Goal: Communication & Community: Answer question/provide support

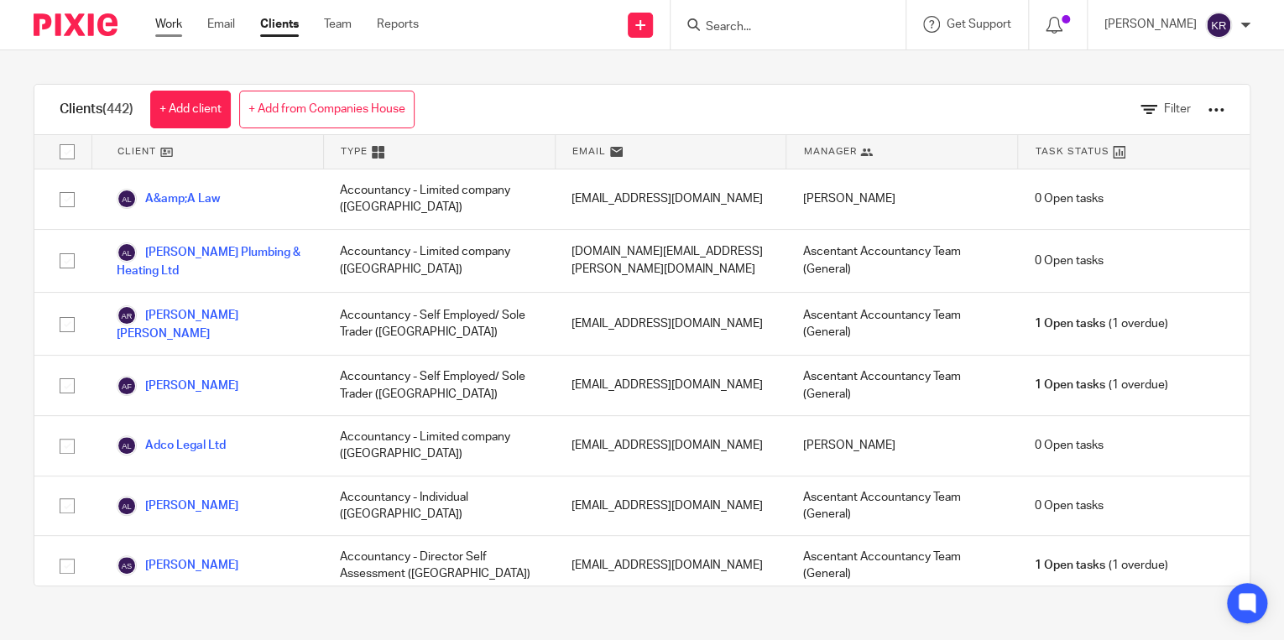
click at [177, 25] on link "Work" at bounding box center [168, 24] width 27 height 17
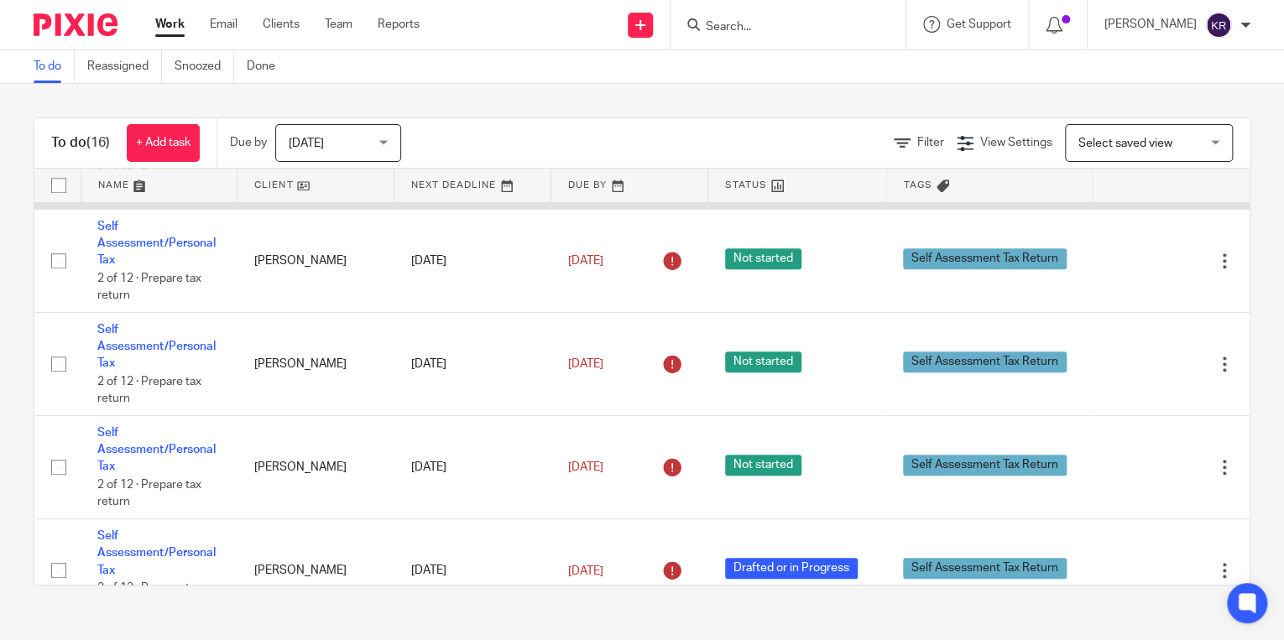
scroll to position [806, 0]
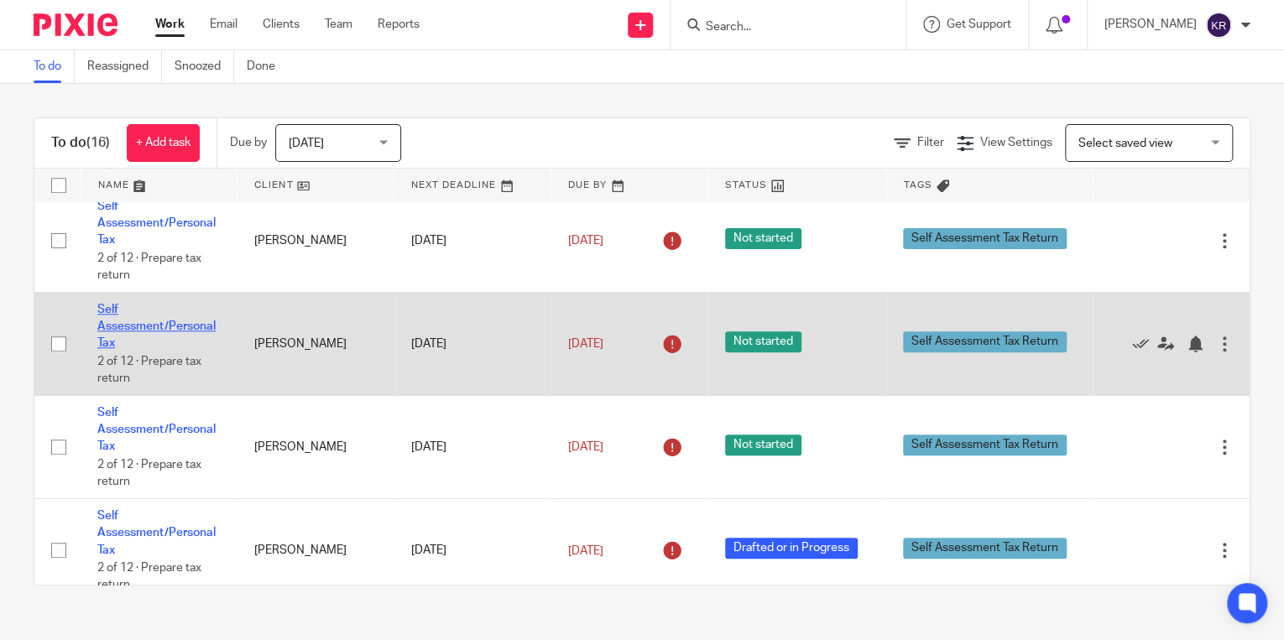
click at [135, 328] on link "Self Assessment/Personal Tax" at bounding box center [156, 327] width 118 height 46
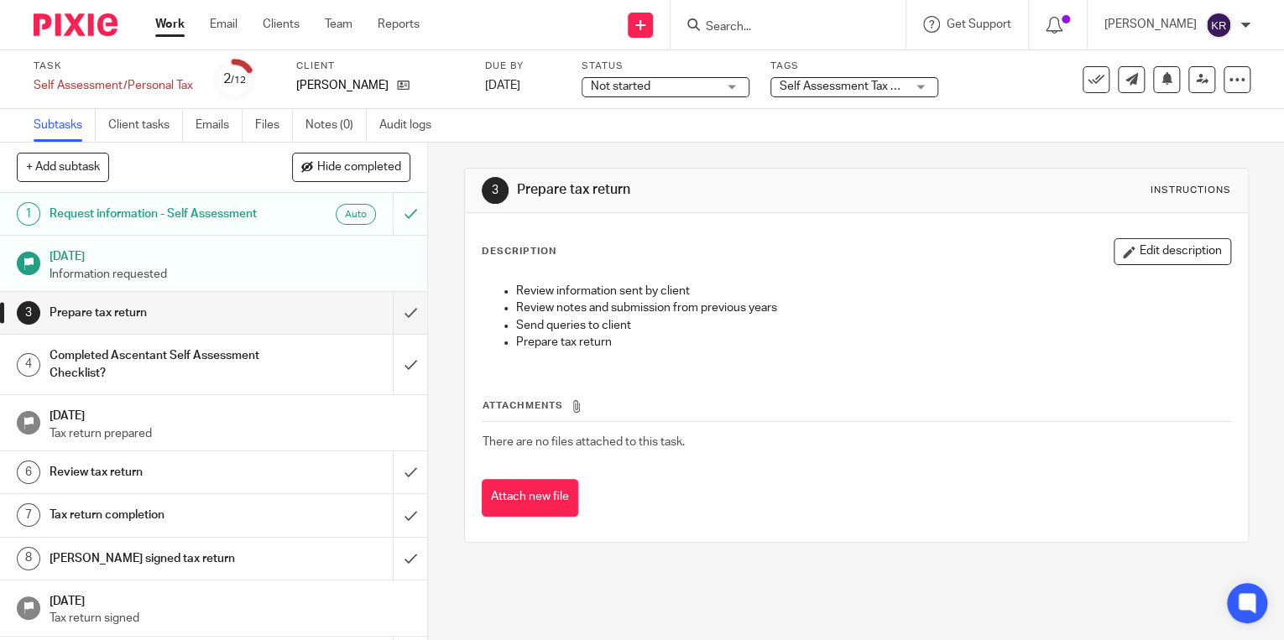
click at [722, 89] on div "Not started Not started" at bounding box center [666, 87] width 168 height 20
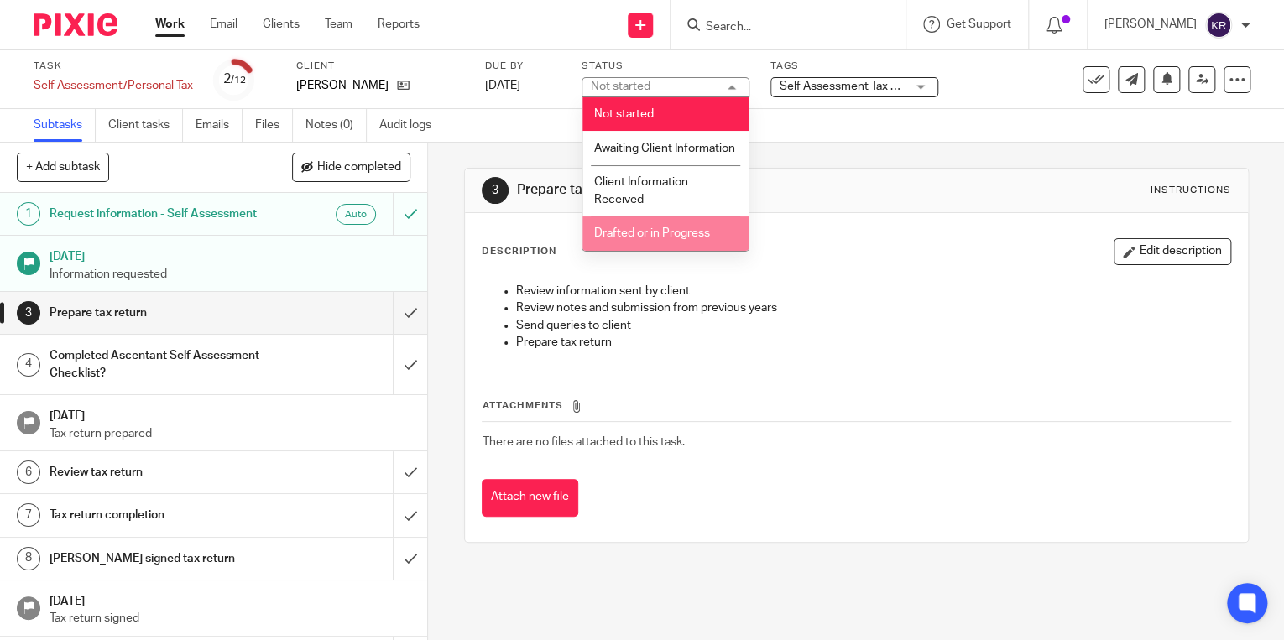
click at [656, 239] on span "Drafted or in Progress" at bounding box center [651, 233] width 116 height 12
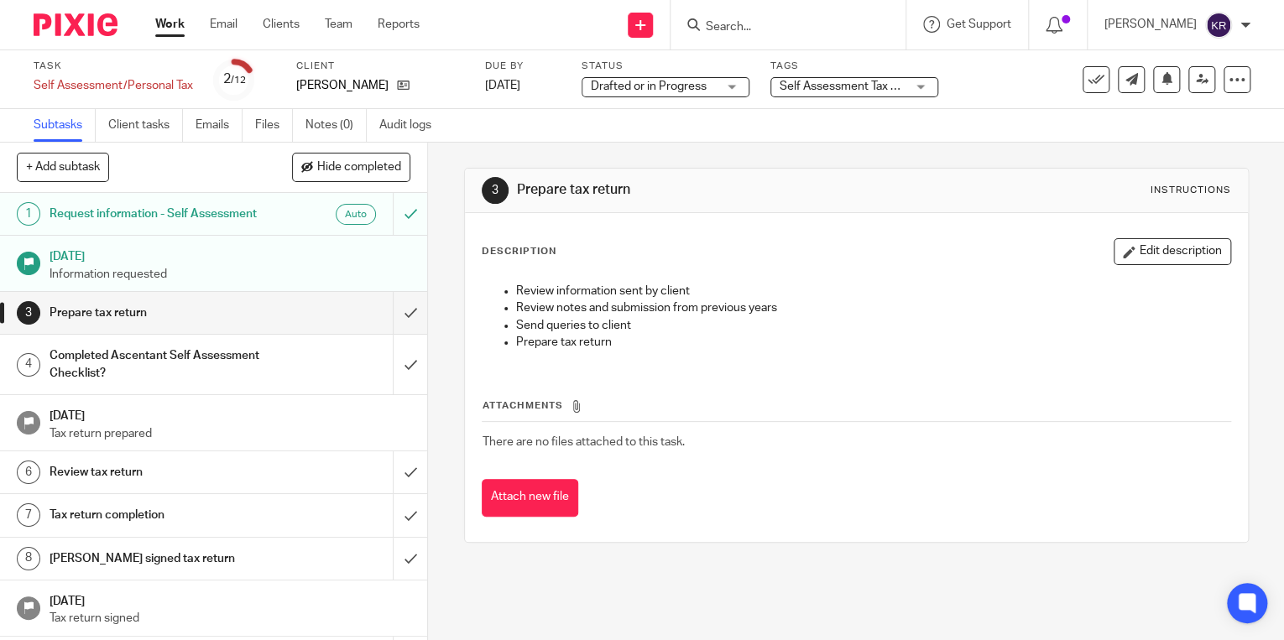
click at [225, 320] on h1 "Prepare tax return" at bounding box center [159, 313] width 218 height 25
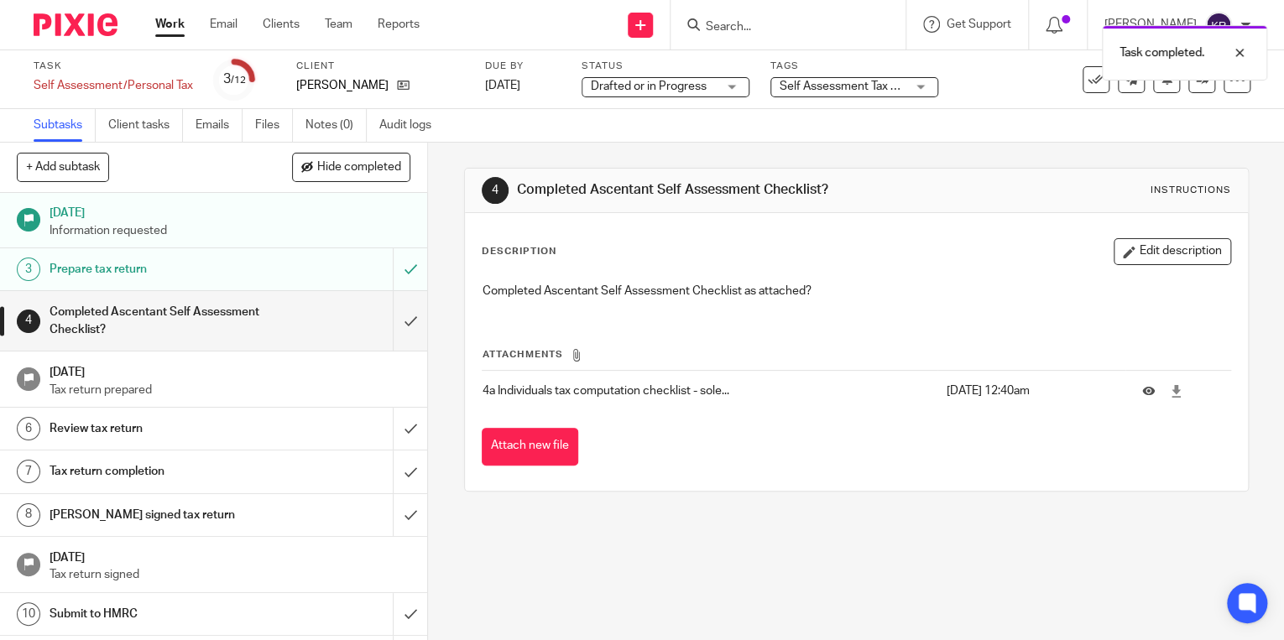
scroll to position [67, 0]
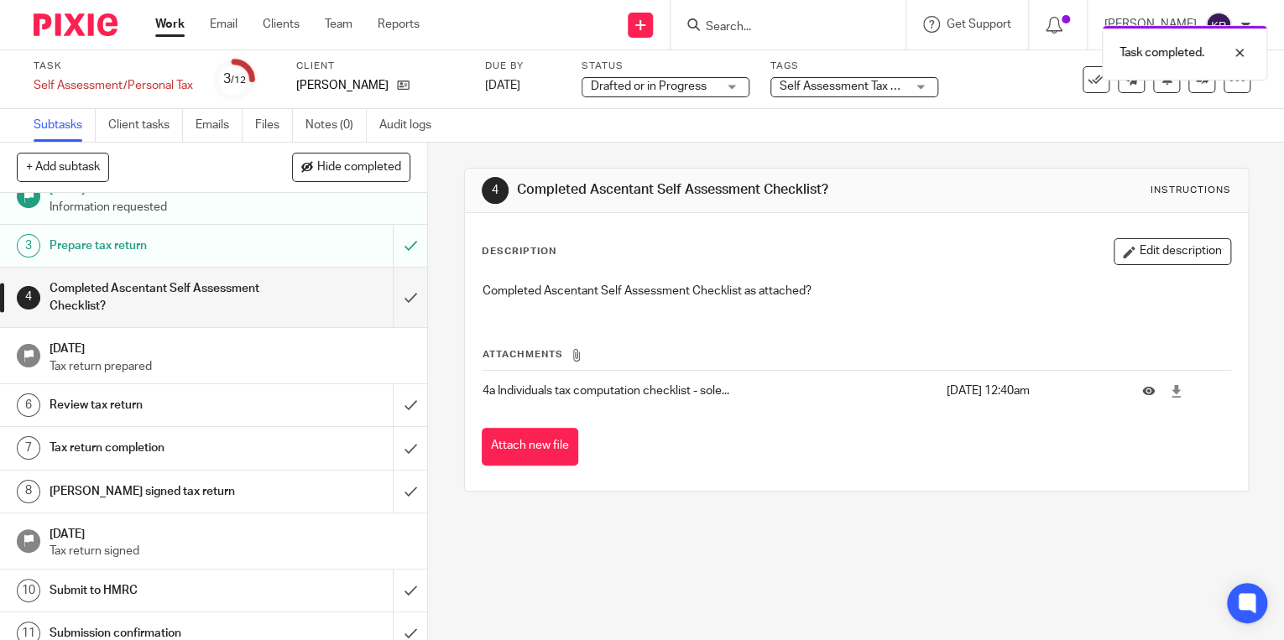
click at [348, 319] on div "Completed Ascentant Self Assessment Checklist?" at bounding box center [213, 297] width 327 height 43
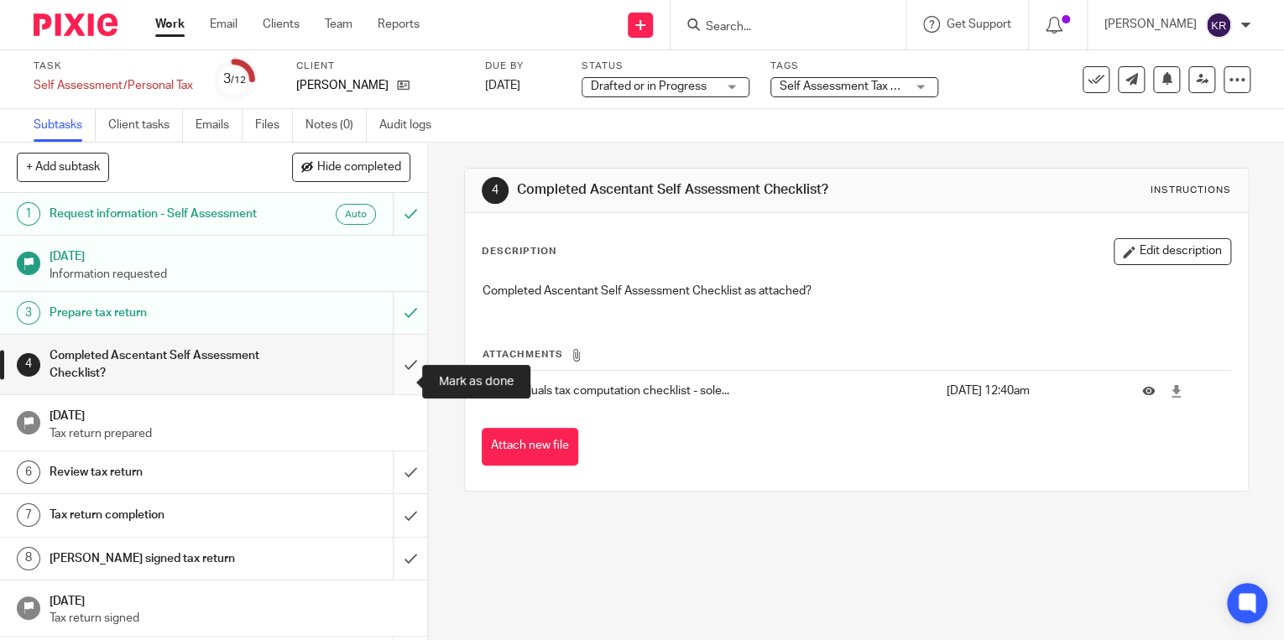
click at [396, 379] on input "submit" at bounding box center [213, 365] width 427 height 60
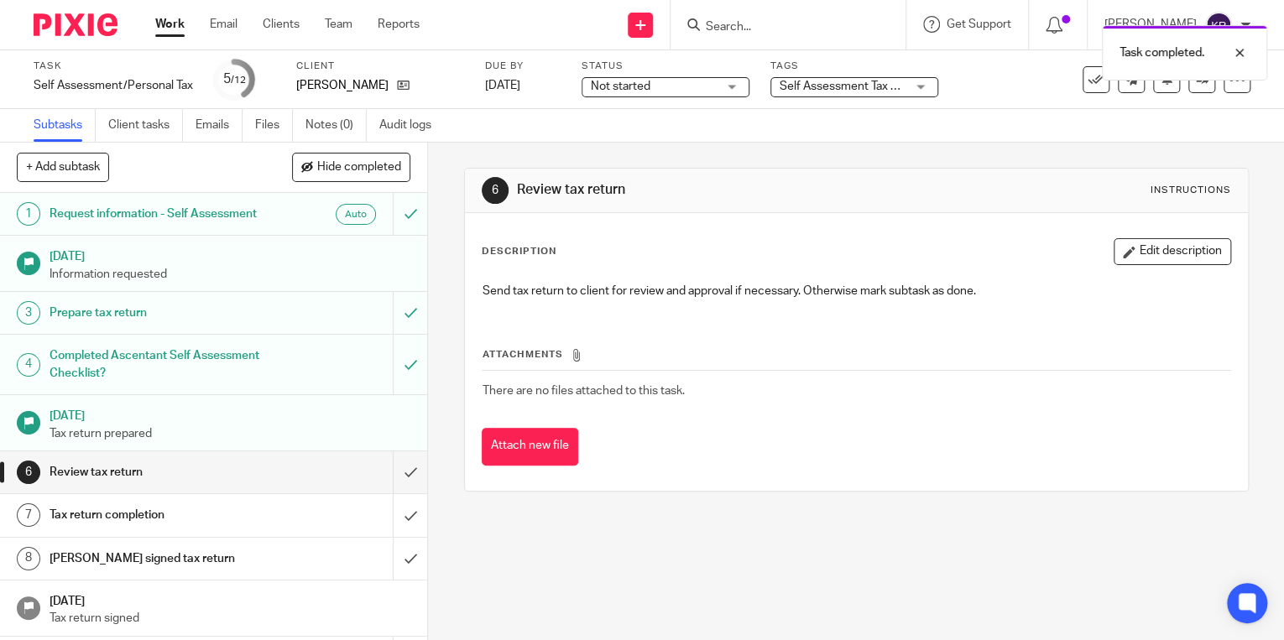
scroll to position [67, 0]
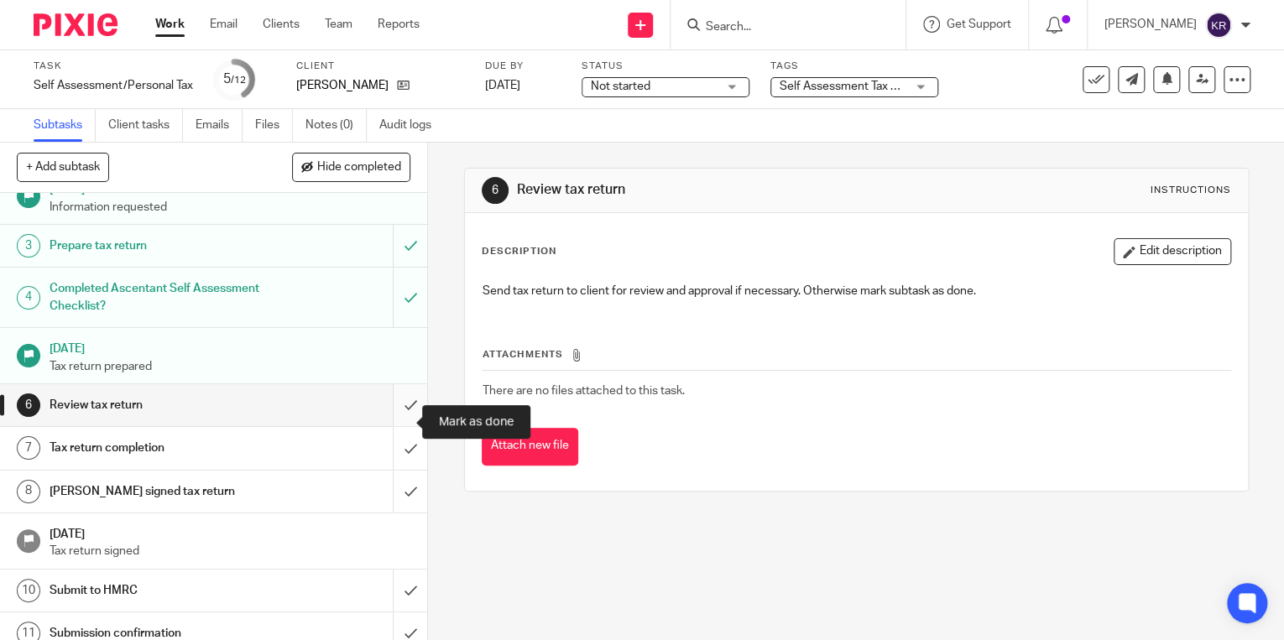
click at [391, 420] on input "submit" at bounding box center [213, 405] width 427 height 42
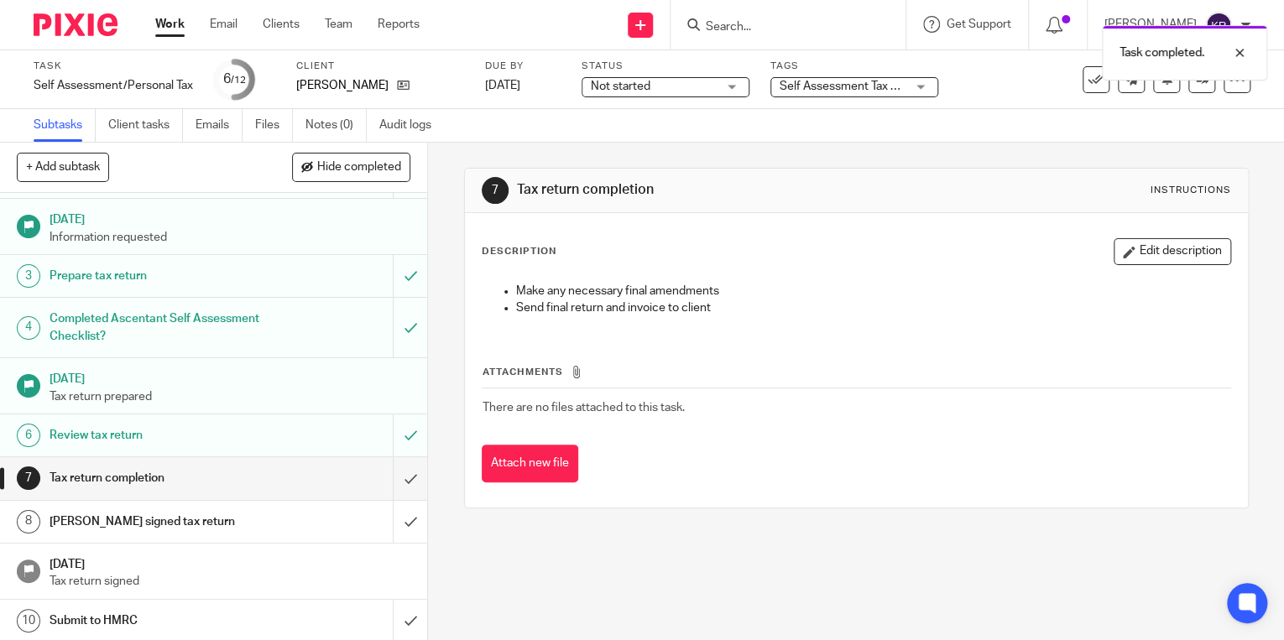
scroll to position [67, 0]
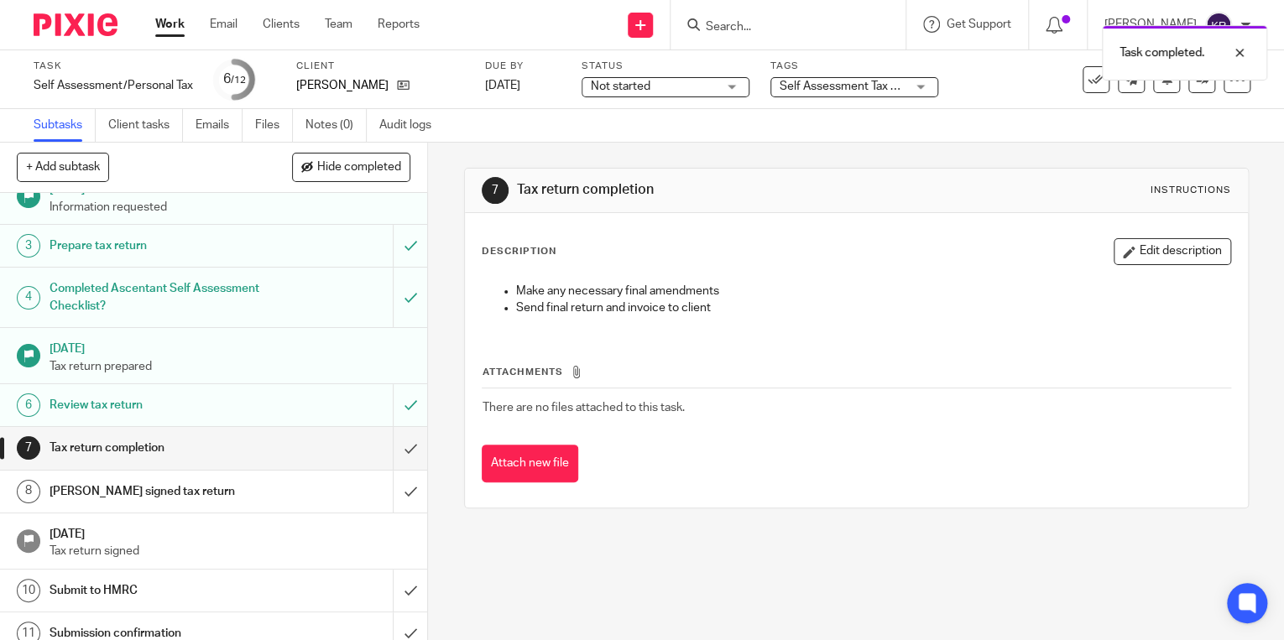
click at [219, 461] on h1 "Tax return completion" at bounding box center [159, 448] width 218 height 25
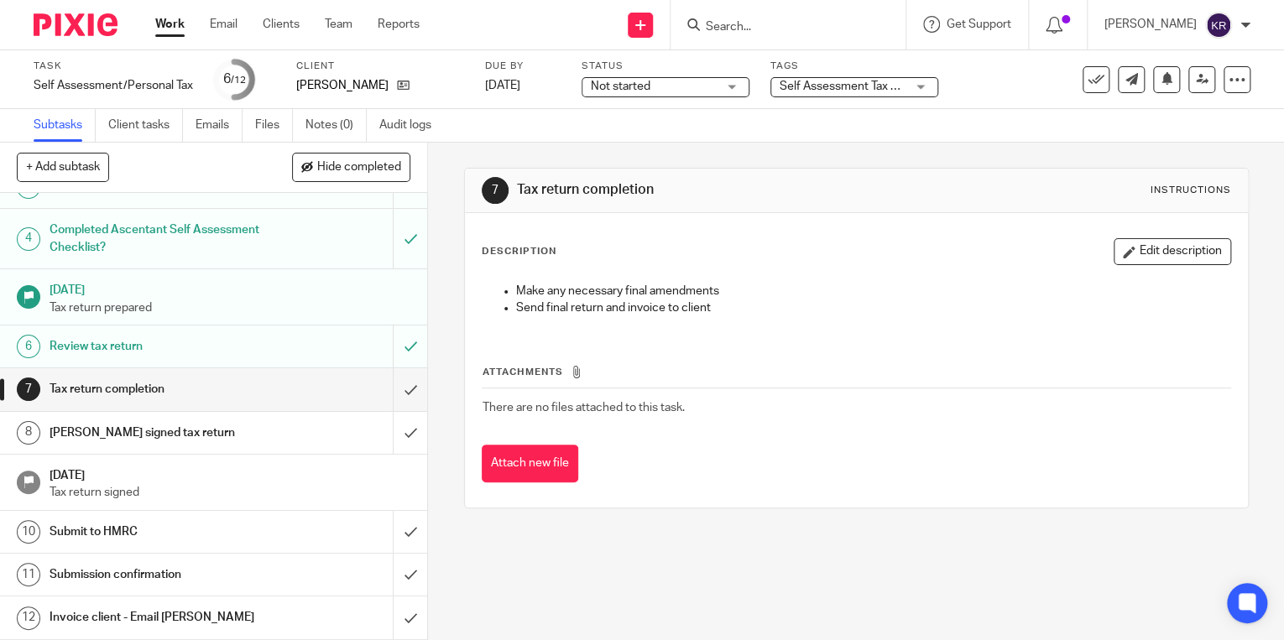
scroll to position [140, 0]
click at [393, 390] on input "submit" at bounding box center [213, 390] width 427 height 42
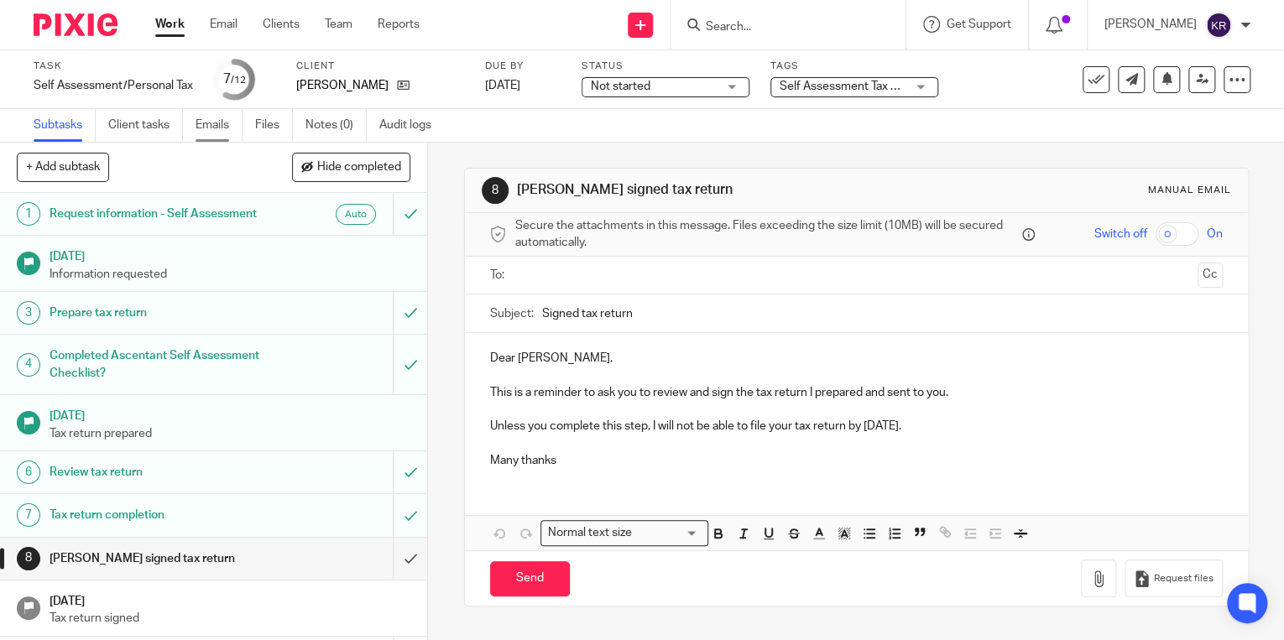
click at [201, 130] on link "Emails" at bounding box center [219, 125] width 47 height 33
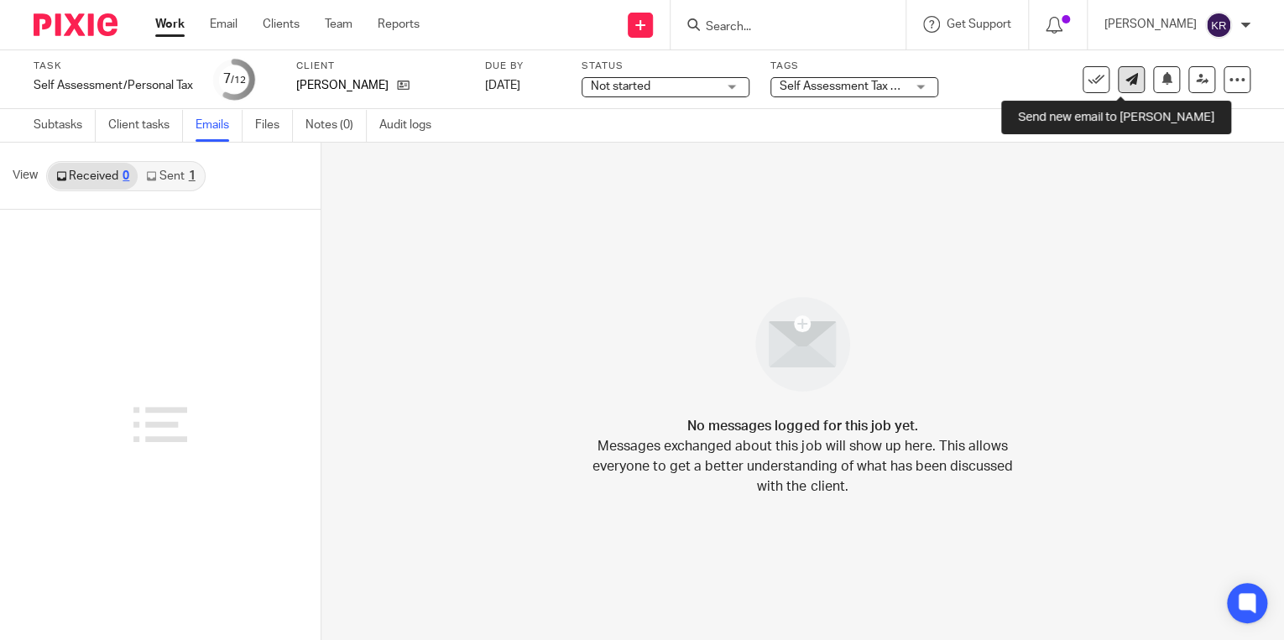
click at [1126, 79] on icon at bounding box center [1132, 79] width 13 height 13
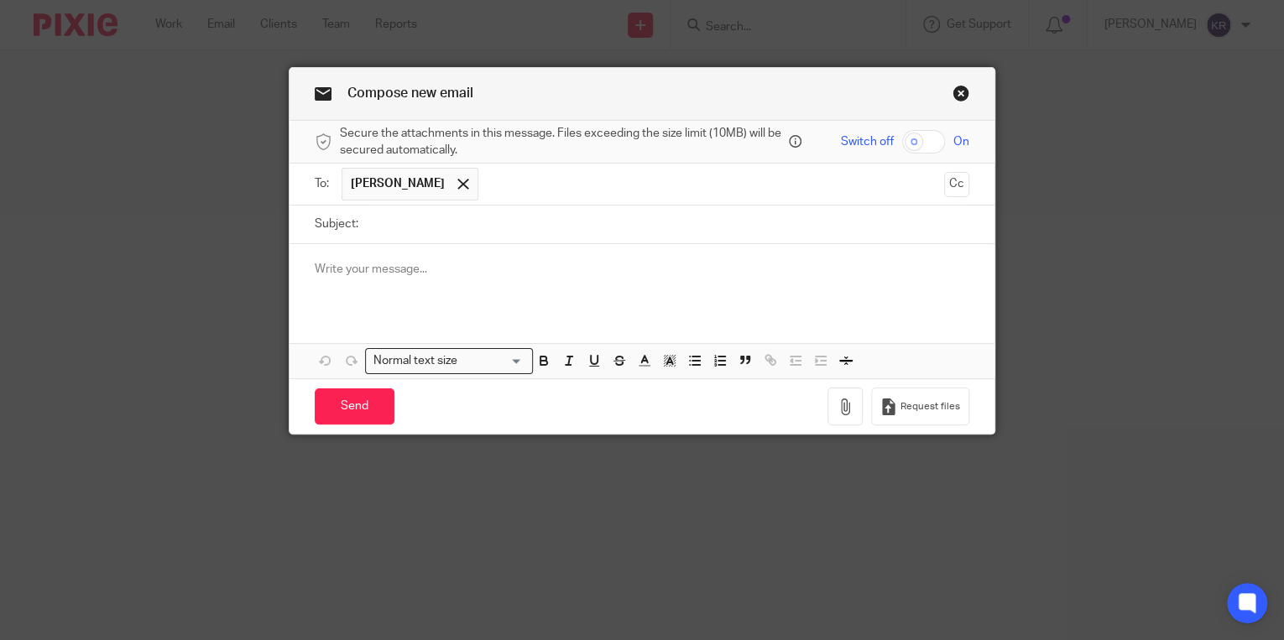
click at [400, 228] on input "Subject:" at bounding box center [668, 225] width 603 height 38
type input "Self Assessment 2024-25"
click at [389, 276] on p at bounding box center [642, 269] width 655 height 17
click at [362, 272] on p at bounding box center [642, 269] width 655 height 17
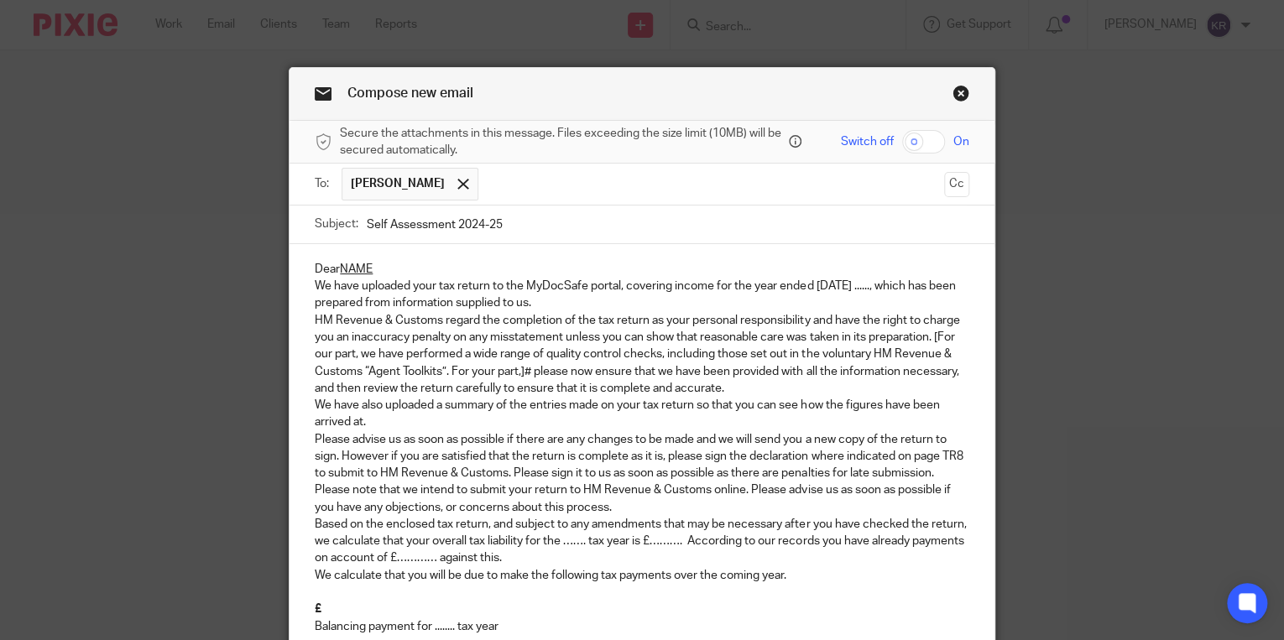
click at [375, 264] on p "Dear NAME" at bounding box center [642, 269] width 655 height 17
drag, startPoint x: 379, startPoint y: 263, endPoint x: 337, endPoint y: 270, distance: 43.5
click at [337, 270] on p "Dear NAME" at bounding box center [642, 269] width 655 height 17
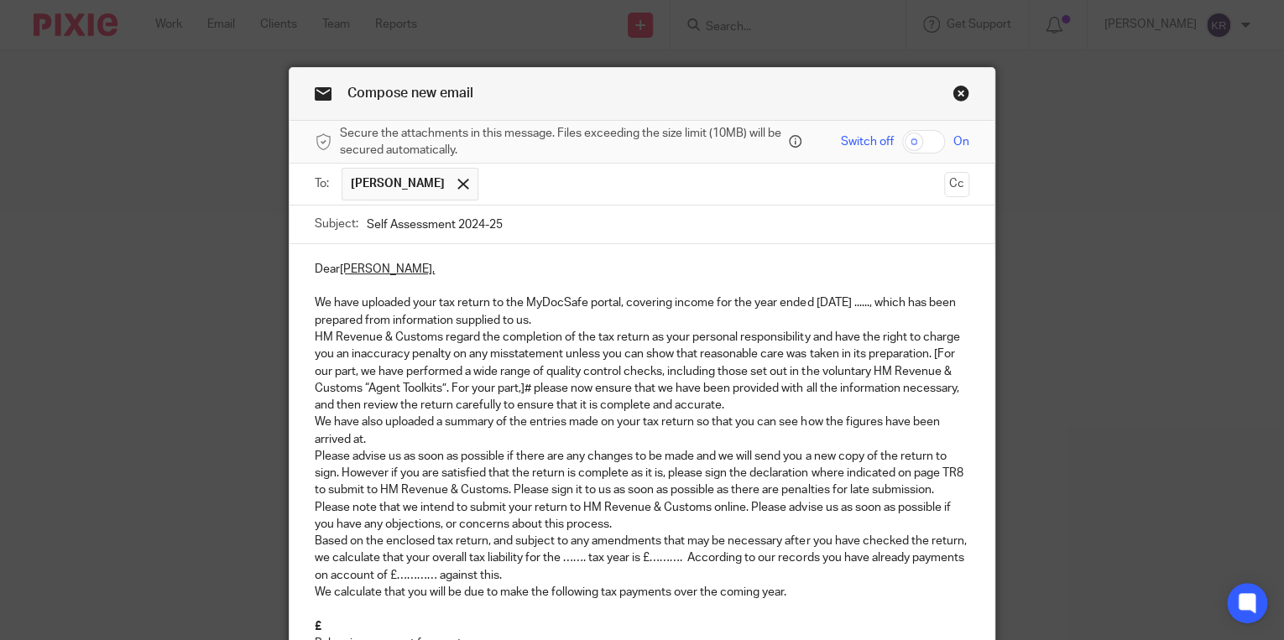
click at [866, 302] on p "We have uploaded your tax return to the MyDocSafe portal, covering income for t…" at bounding box center [642, 312] width 655 height 34
click at [588, 321] on p "We have uploaded your tax return to the MyDocSafe portal, covering income for t…" at bounding box center [642, 312] width 655 height 34
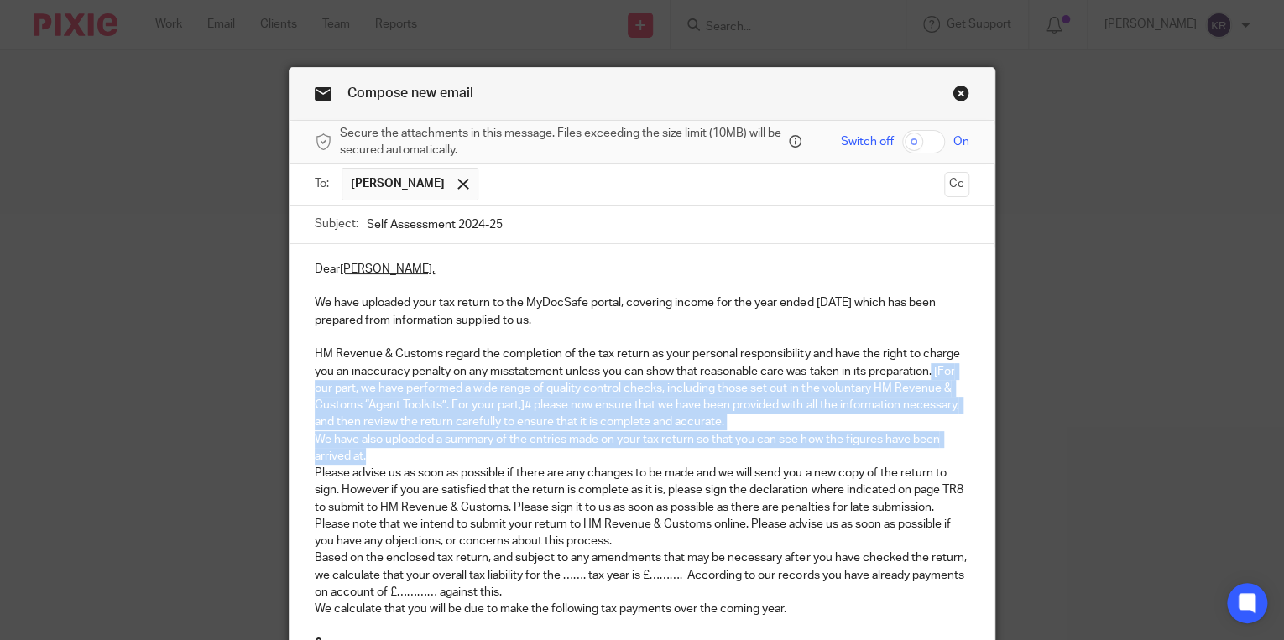
drag, startPoint x: 932, startPoint y: 368, endPoint x: 759, endPoint y: 453, distance: 193.0
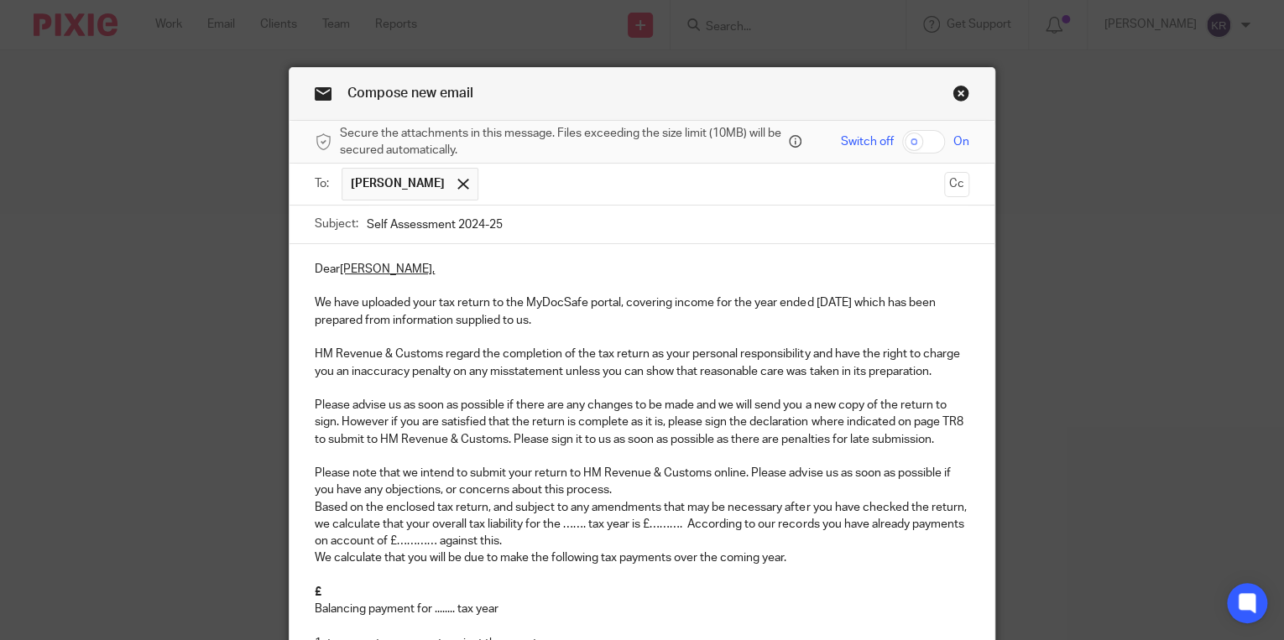
click at [641, 497] on p "Please note that we intend to submit your return to HM Revenue & Customs online…" at bounding box center [642, 482] width 655 height 34
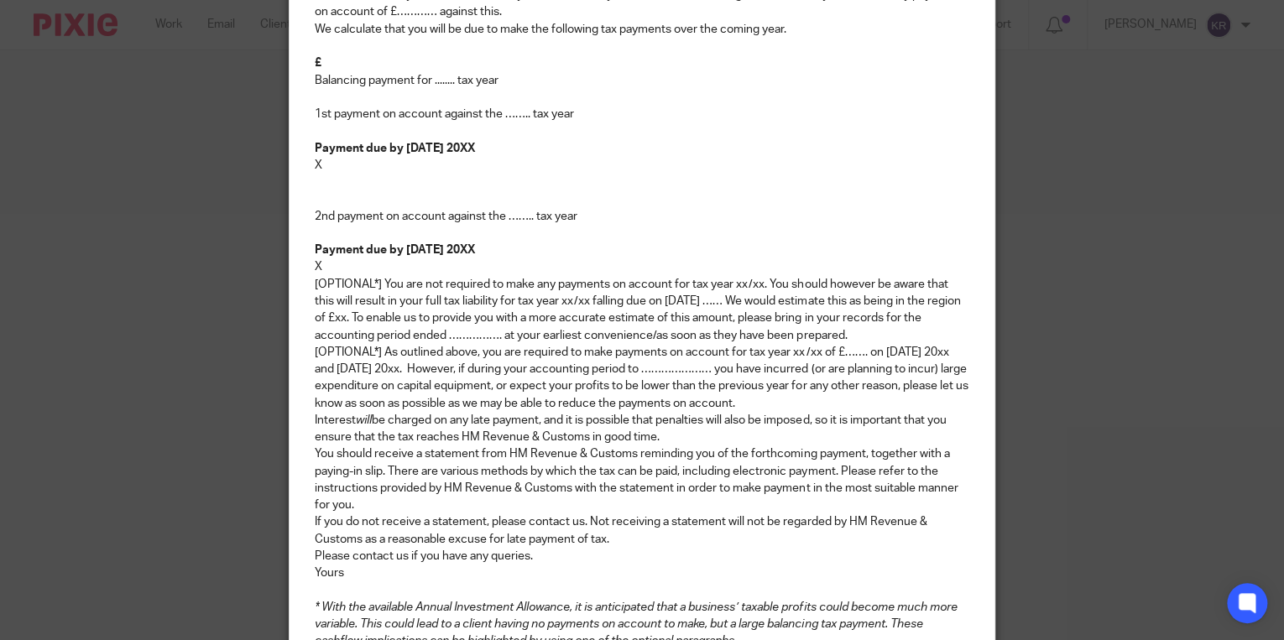
scroll to position [524, 0]
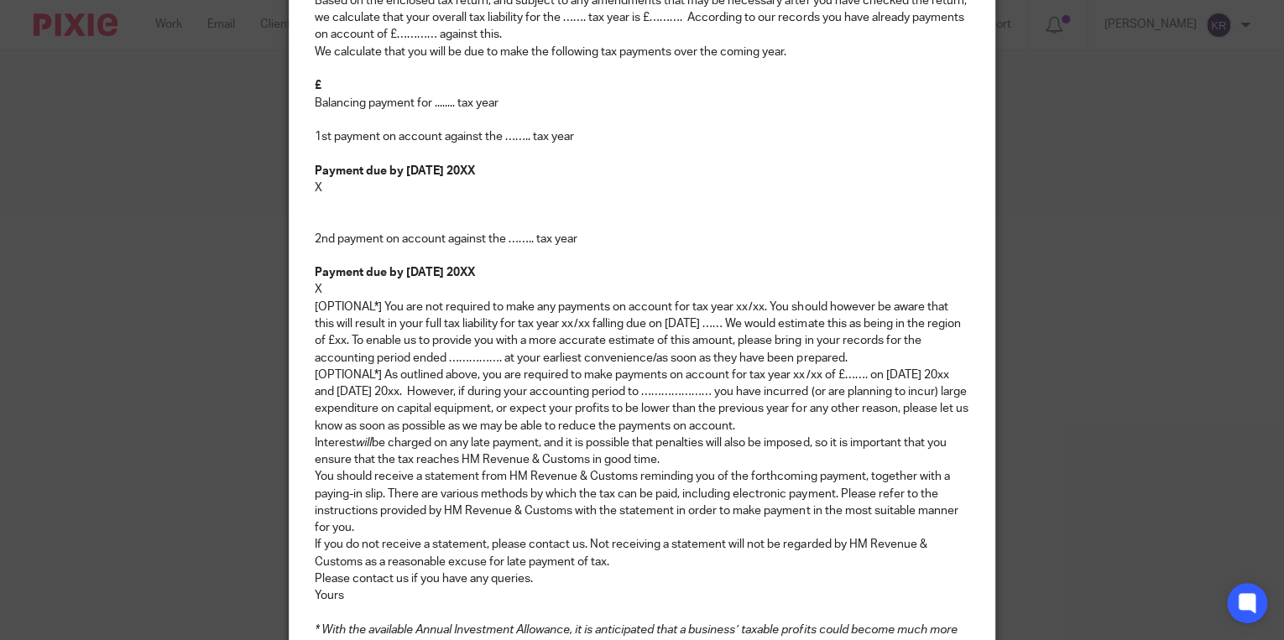
click at [315, 268] on strong "Payment due by 31 July 20XX" at bounding box center [395, 273] width 160 height 12
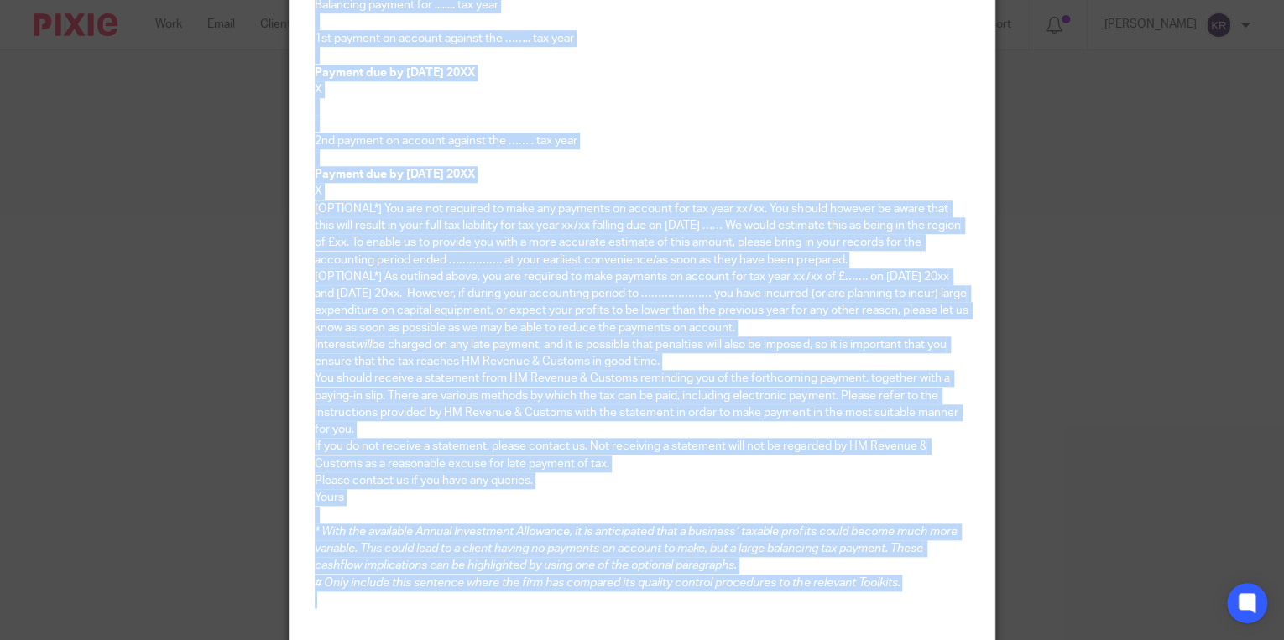
scroll to position [792, 0]
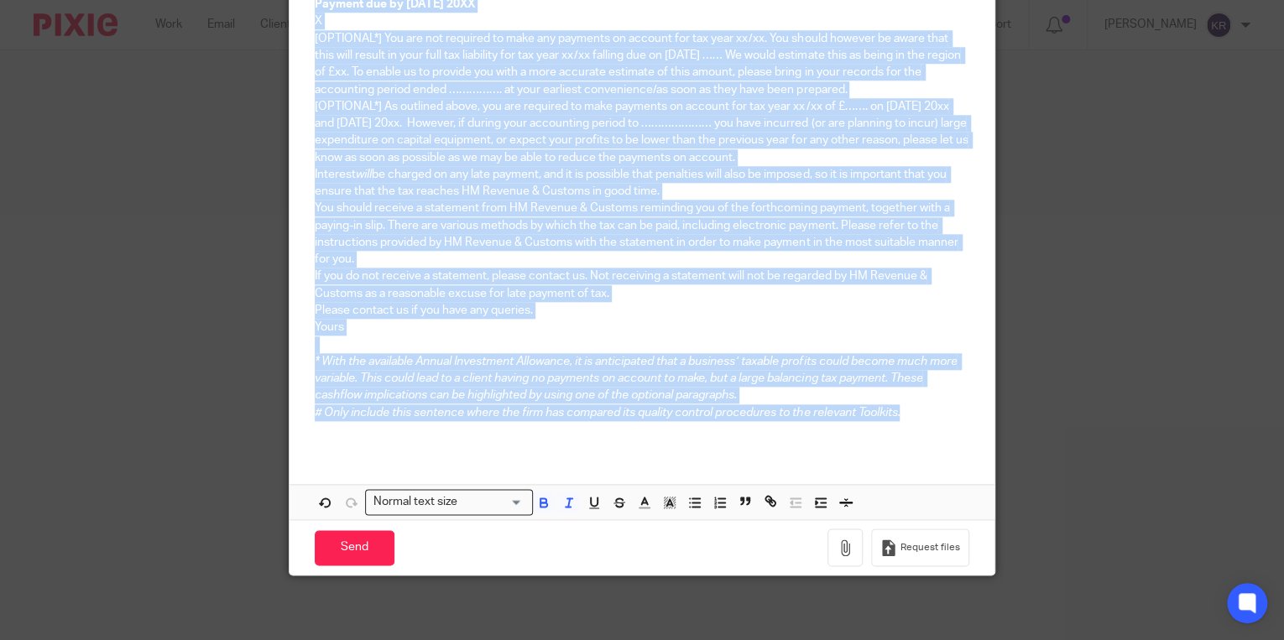
drag, startPoint x: 430, startPoint y: 279, endPoint x: 919, endPoint y: 410, distance: 506.8
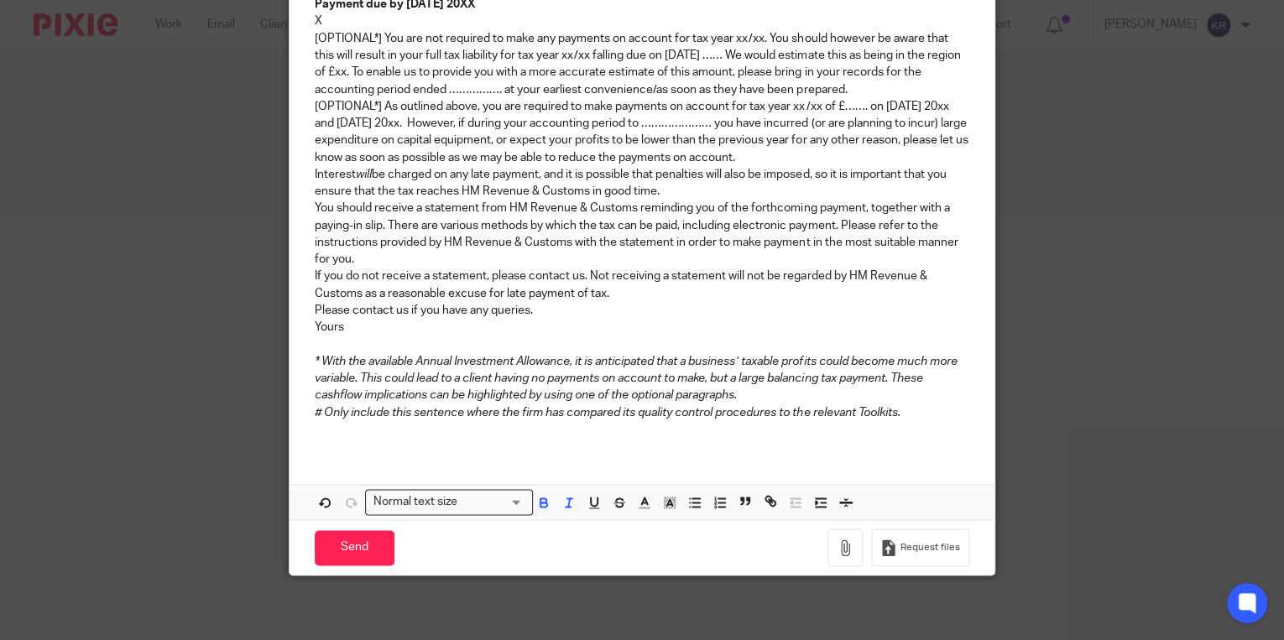
scroll to position [129, 0]
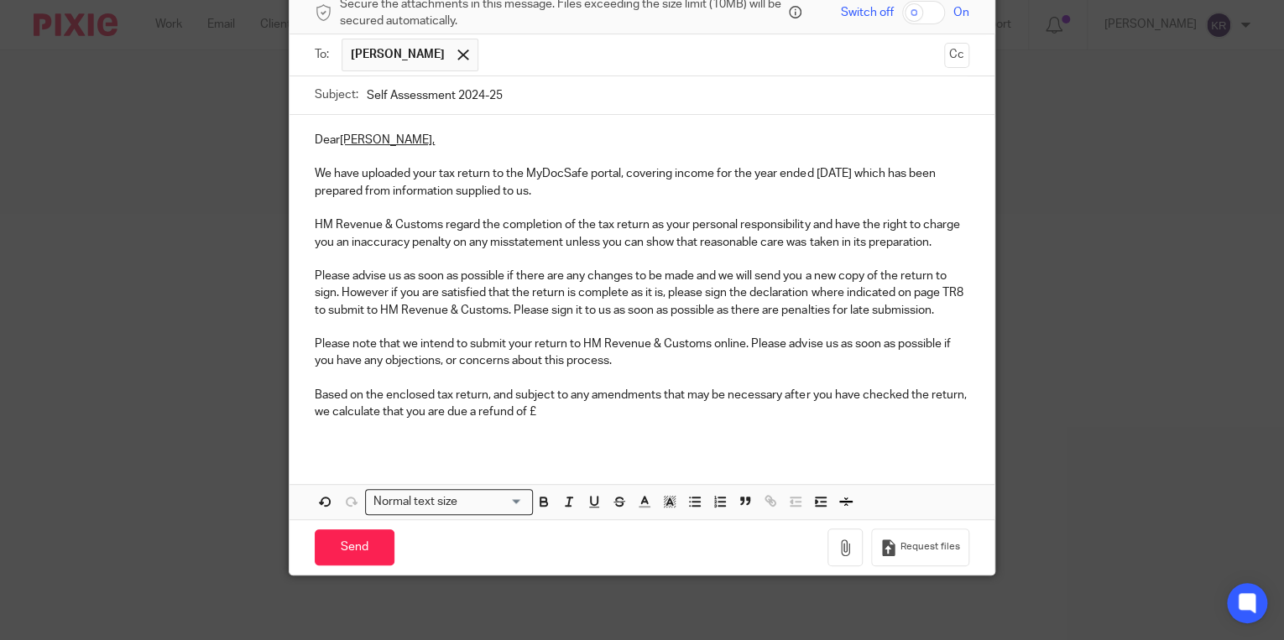
click at [536, 416] on p "Based on the enclosed tax return, and subject to any amendments that may be nec…" at bounding box center [642, 404] width 655 height 34
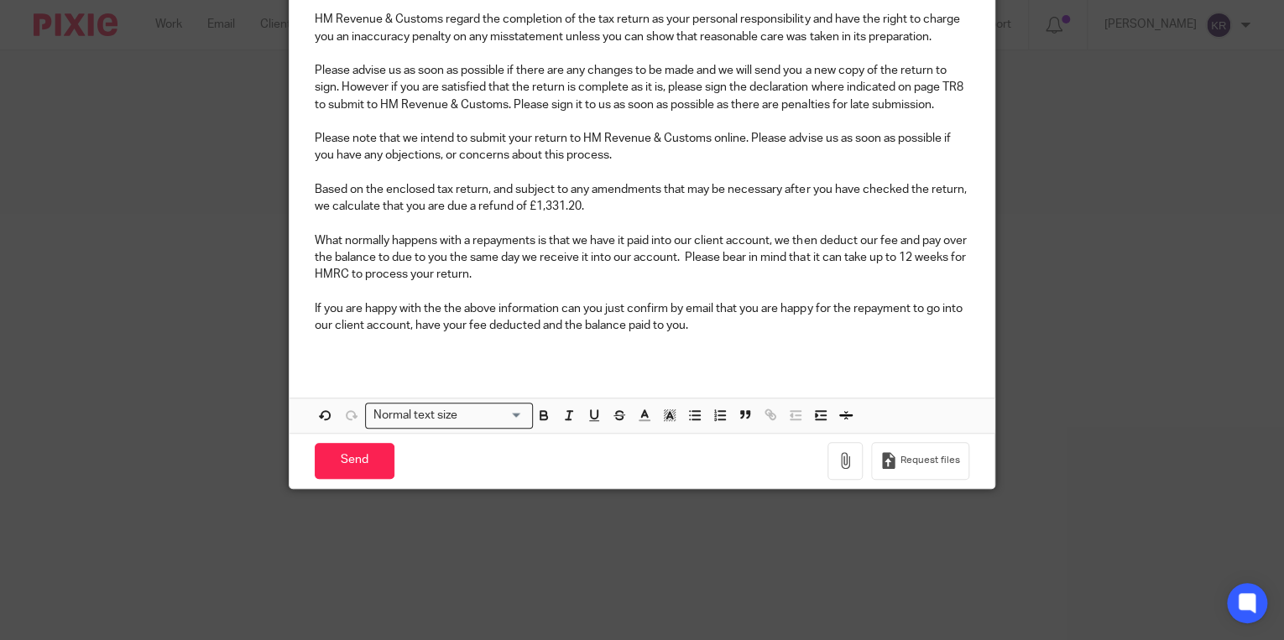
scroll to position [336, 0]
click at [358, 463] on input "Send" at bounding box center [355, 460] width 80 height 36
